Goal: Check status: Check status

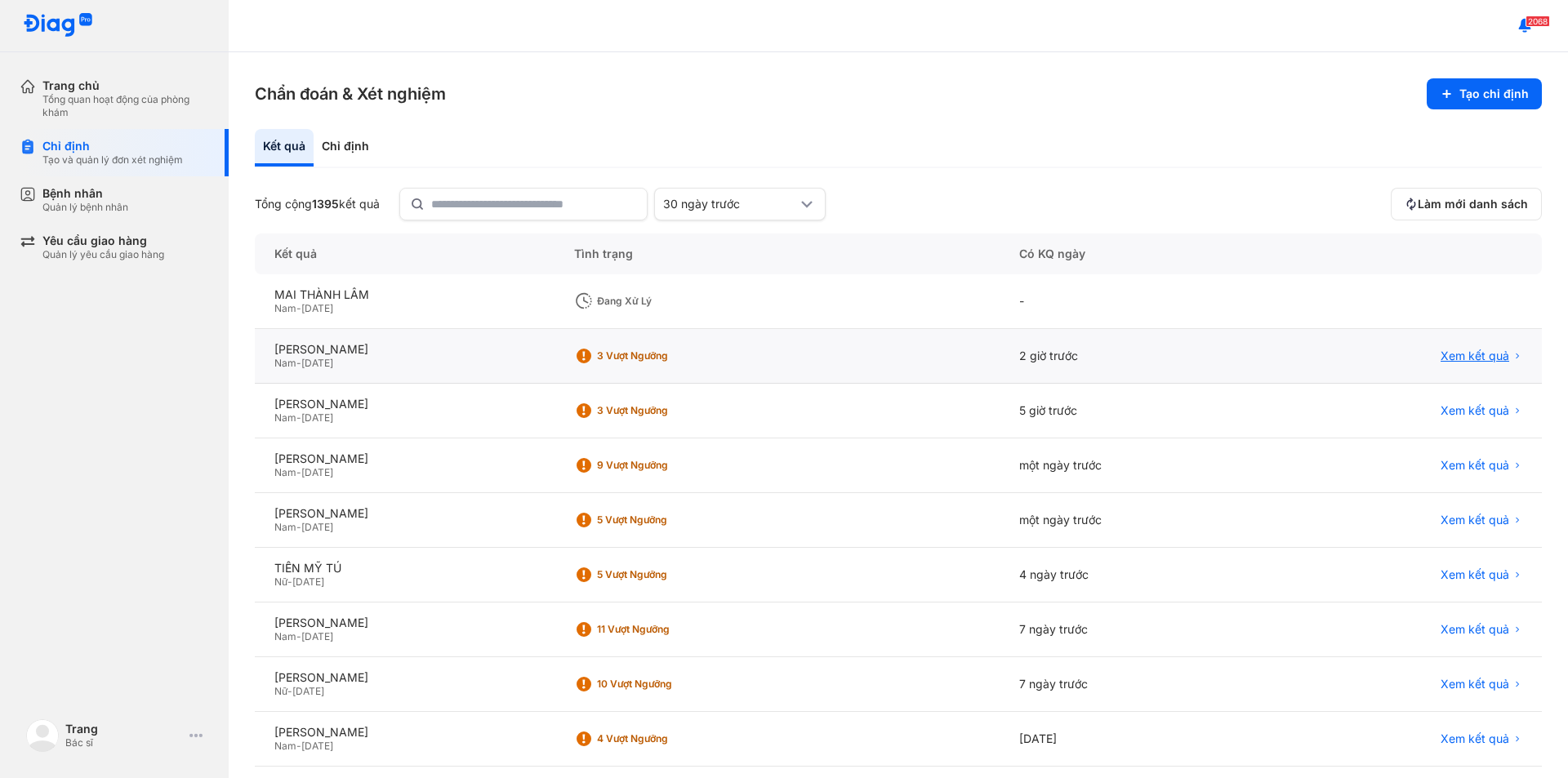
click at [1465, 356] on span "Xem kết quả" at bounding box center [1475, 356] width 69 height 15
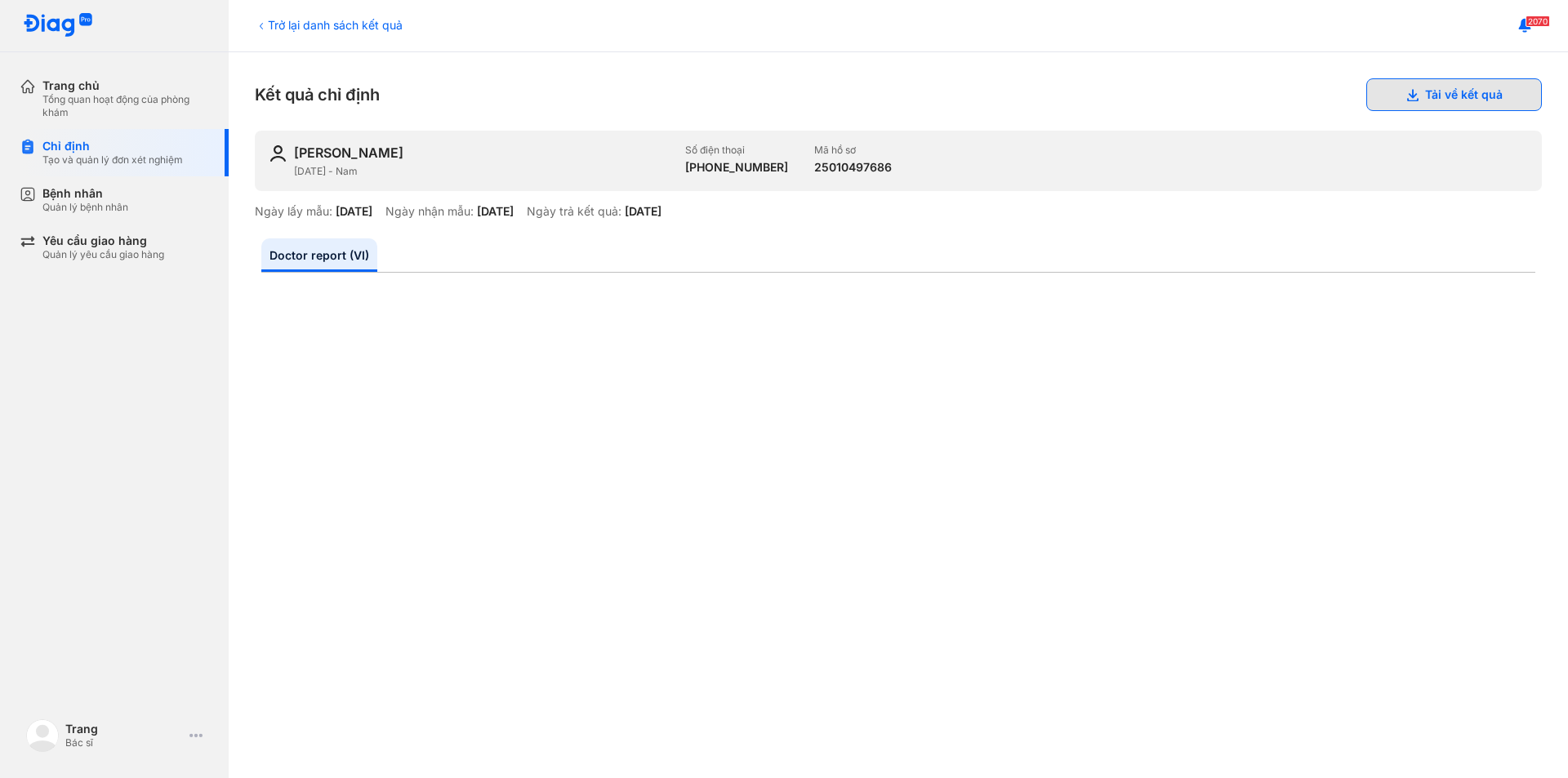
click at [1406, 91] on icon at bounding box center [1411, 94] width 13 height 13
